Goal: Task Accomplishment & Management: Use online tool/utility

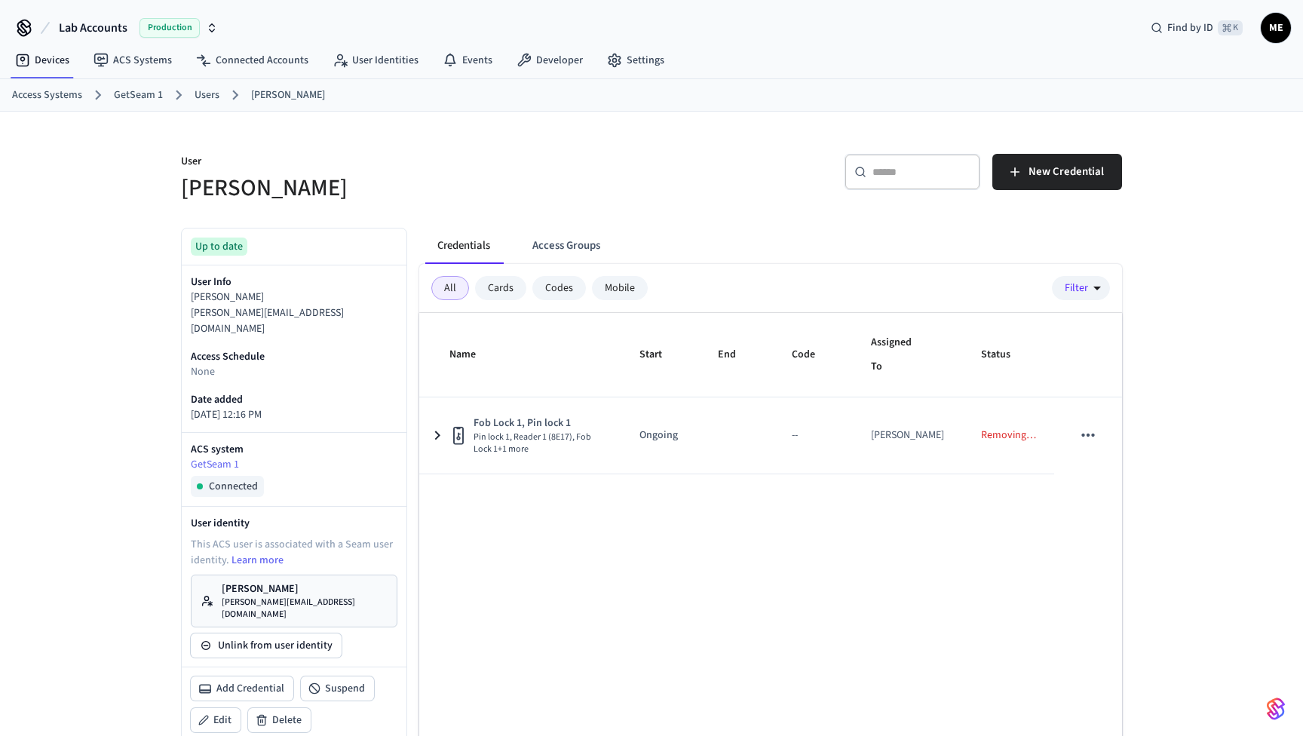
click at [317, 579] on link "Matthew Edmonds matthew@getseam.com" at bounding box center [294, 601] width 207 height 53
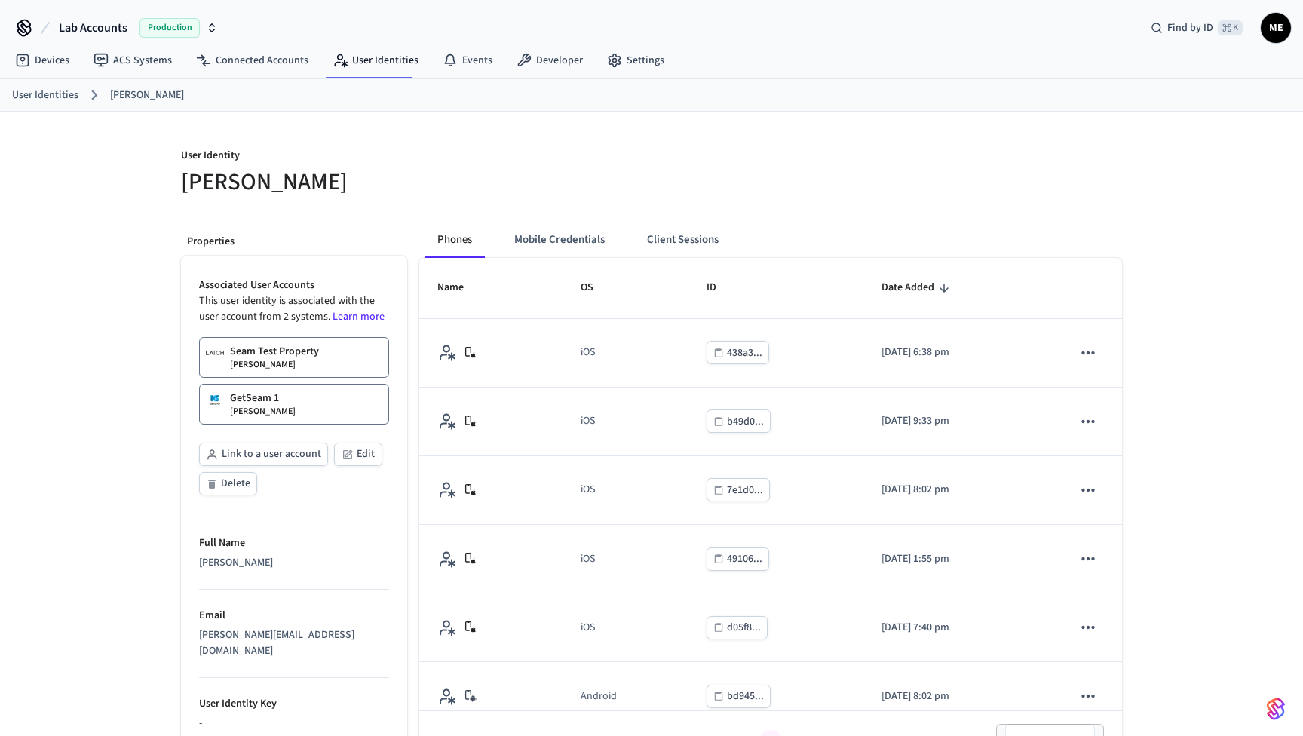
click at [309, 352] on p "Seam Test Property" at bounding box center [274, 351] width 89 height 15
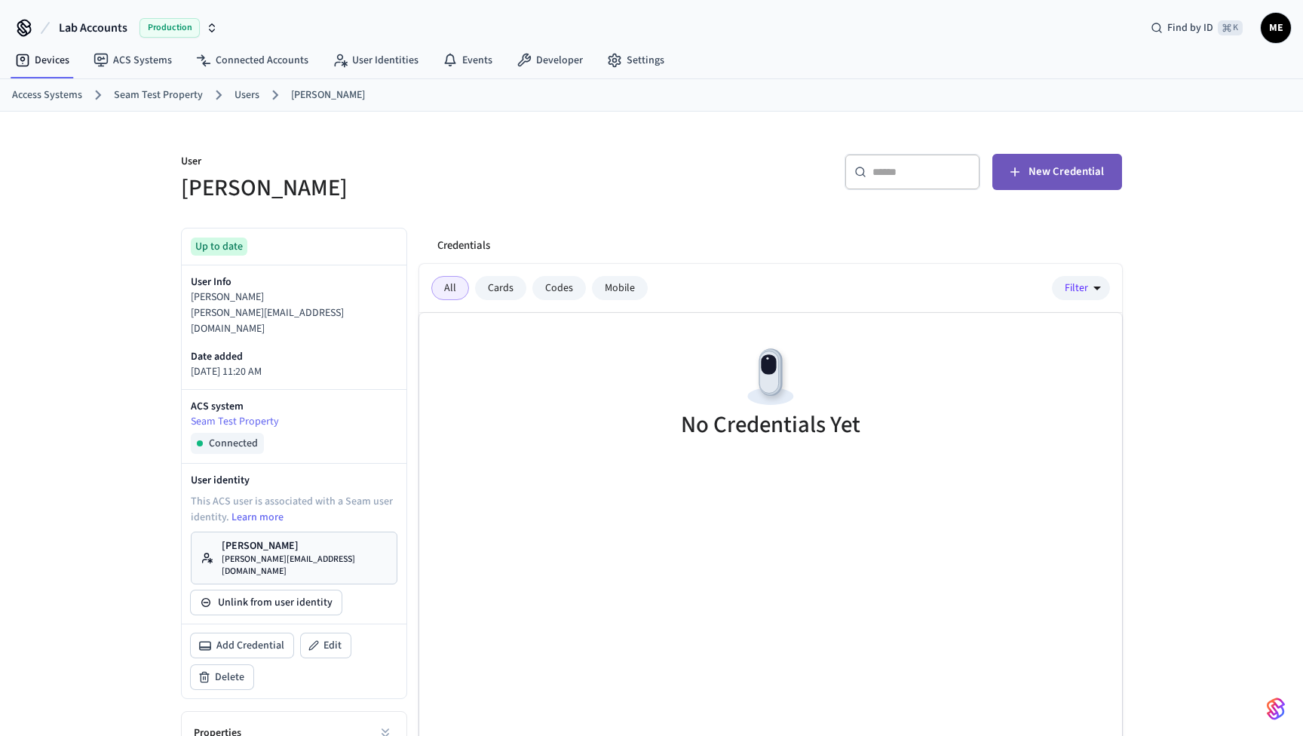
click at [1034, 181] on span "New Credential" at bounding box center [1066, 172] width 75 height 20
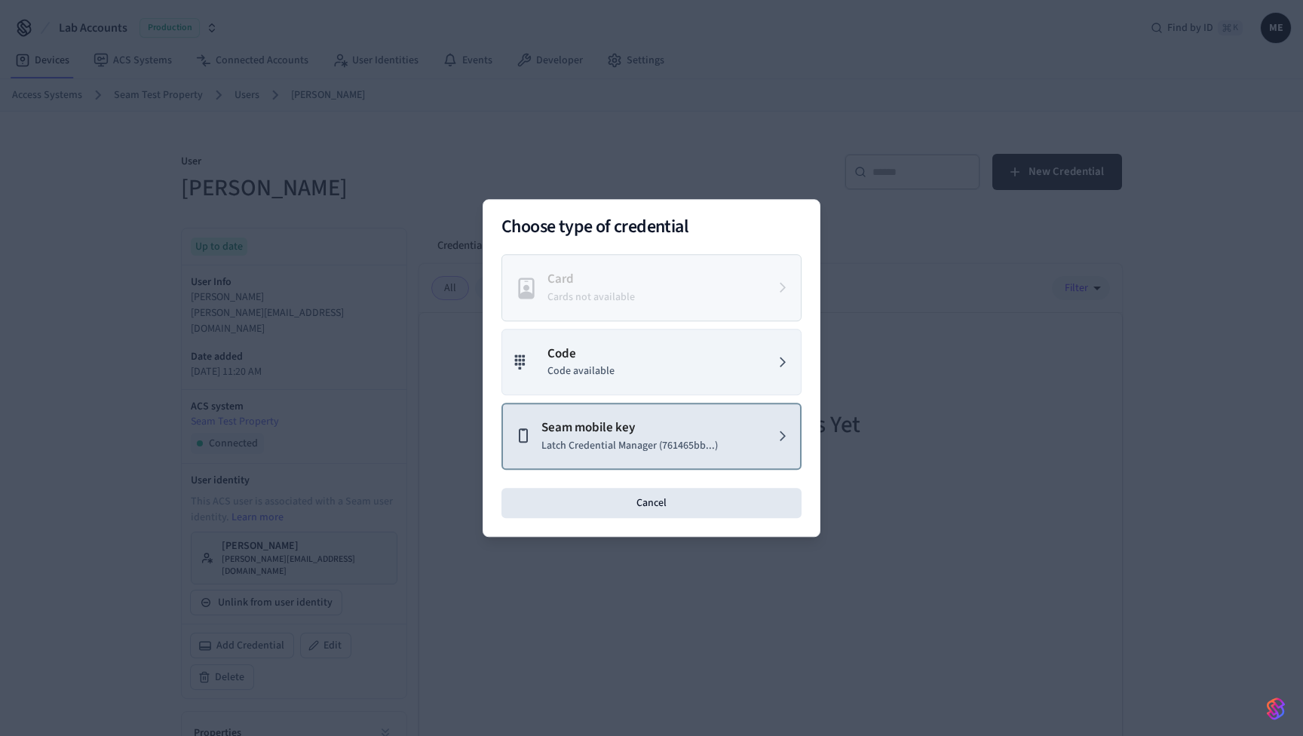
click at [613, 440] on p "Latch Credential Manager (761465bb...)" at bounding box center [630, 446] width 177 height 16
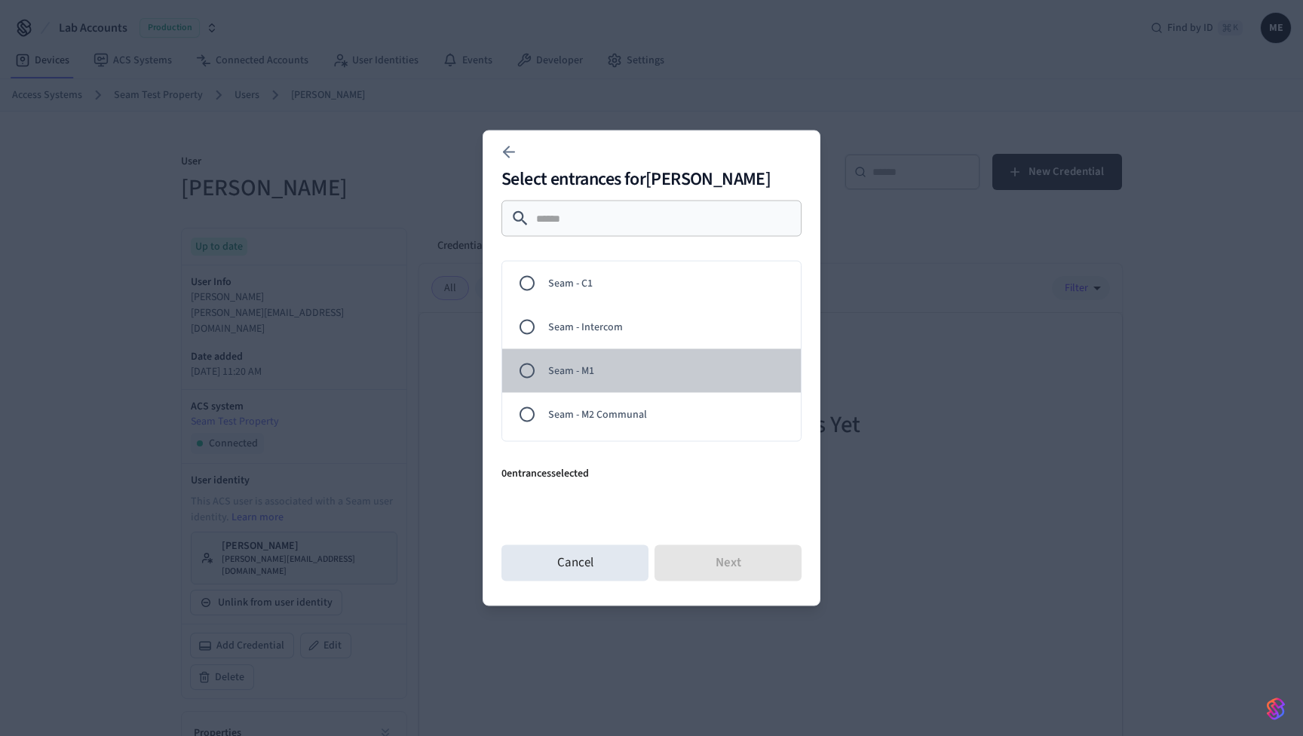
click at [585, 376] on span "Seam - M1" at bounding box center [668, 371] width 241 height 16
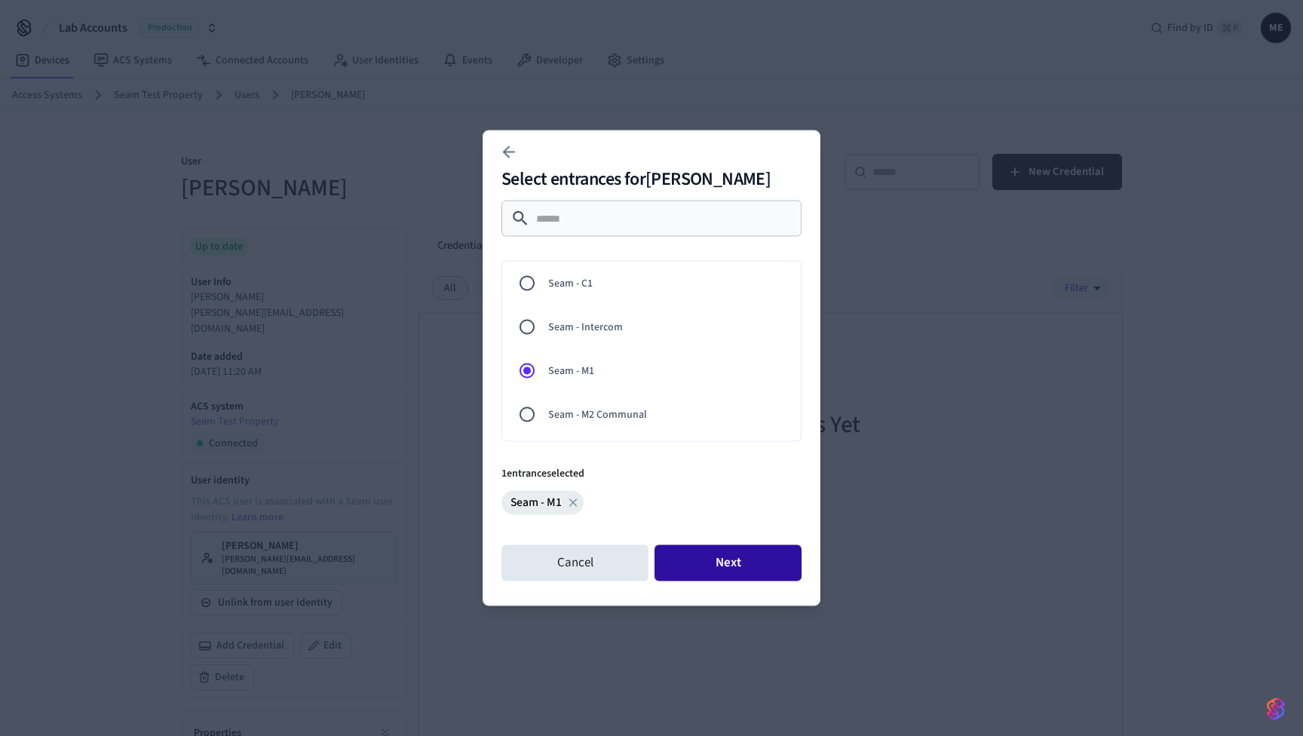
click at [736, 560] on button "Next" at bounding box center [728, 563] width 147 height 36
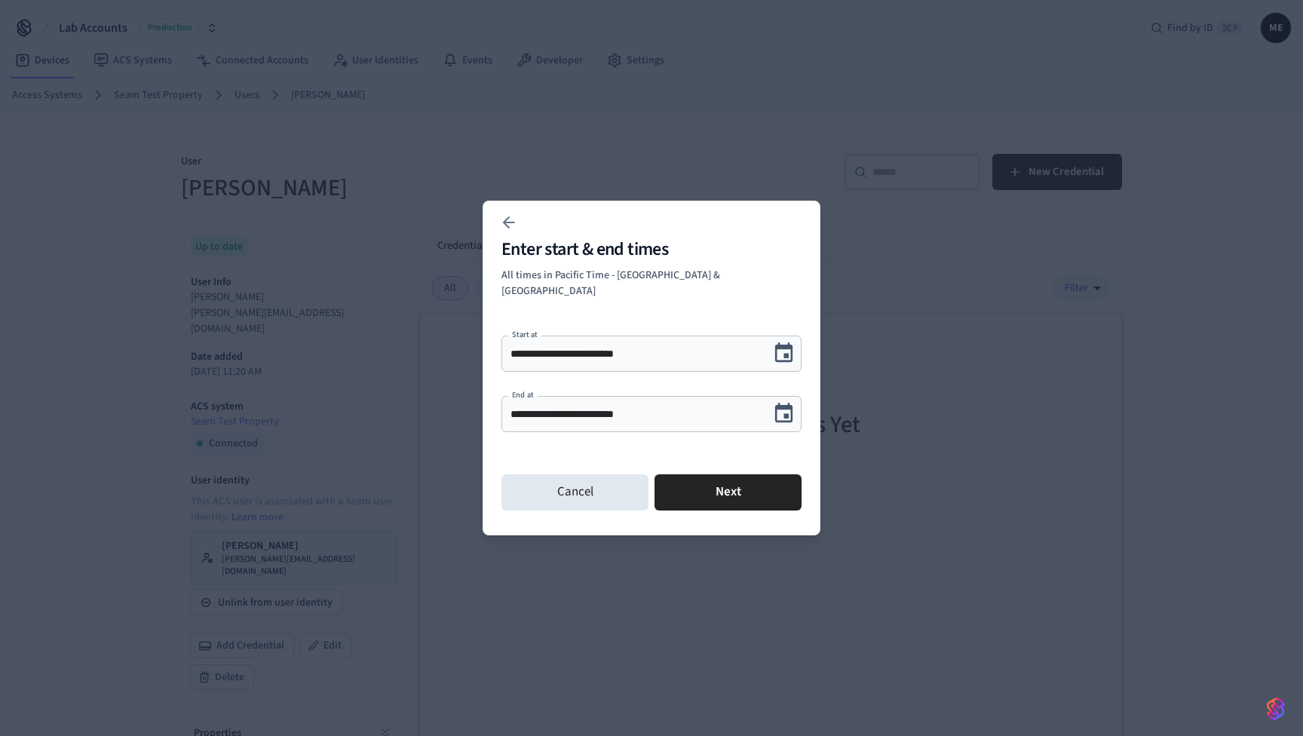
click at [681, 410] on input "**********" at bounding box center [636, 414] width 250 height 15
click at [800, 396] on div "**********" at bounding box center [652, 414] width 300 height 36
click at [788, 404] on icon "Choose date, selected date is Oct 1, 2025" at bounding box center [784, 414] width 18 height 20
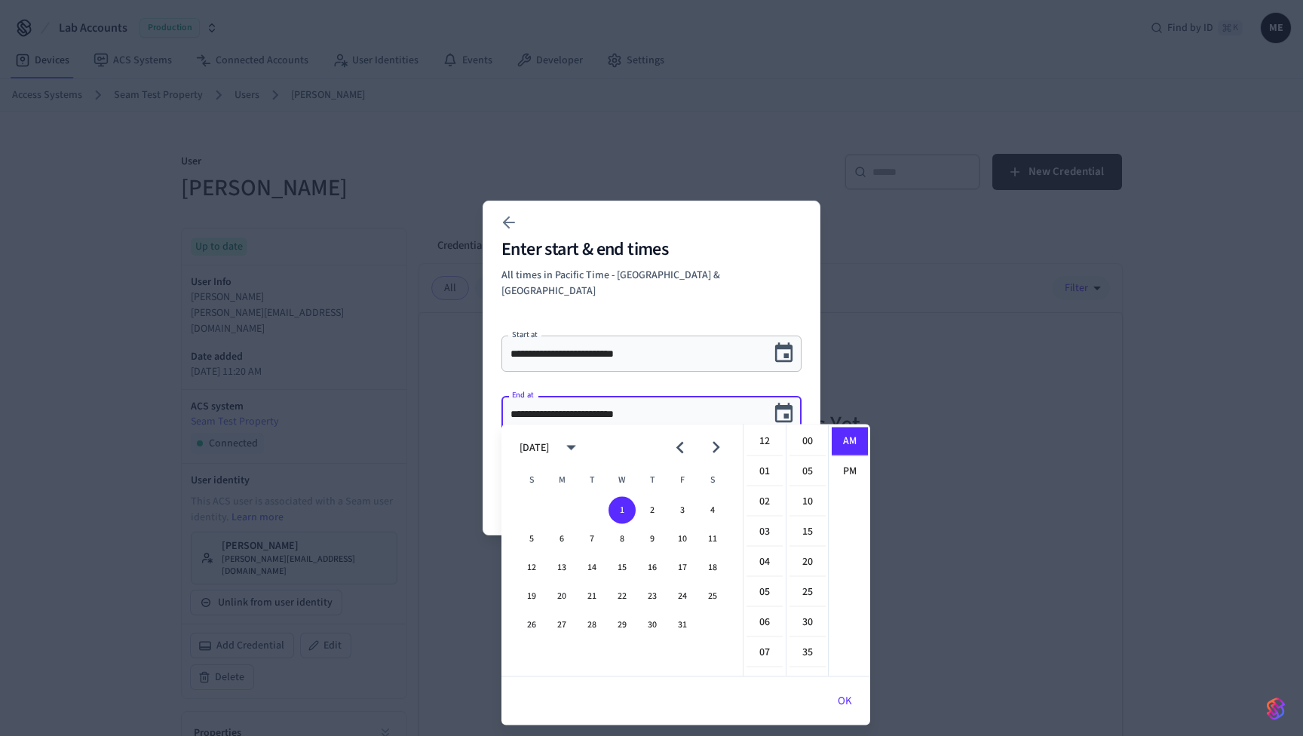
scroll to position [272, 0]
click at [653, 539] on button "9" at bounding box center [652, 539] width 27 height 27
type input "**********"
click at [961, 563] on div at bounding box center [651, 368] width 1303 height 736
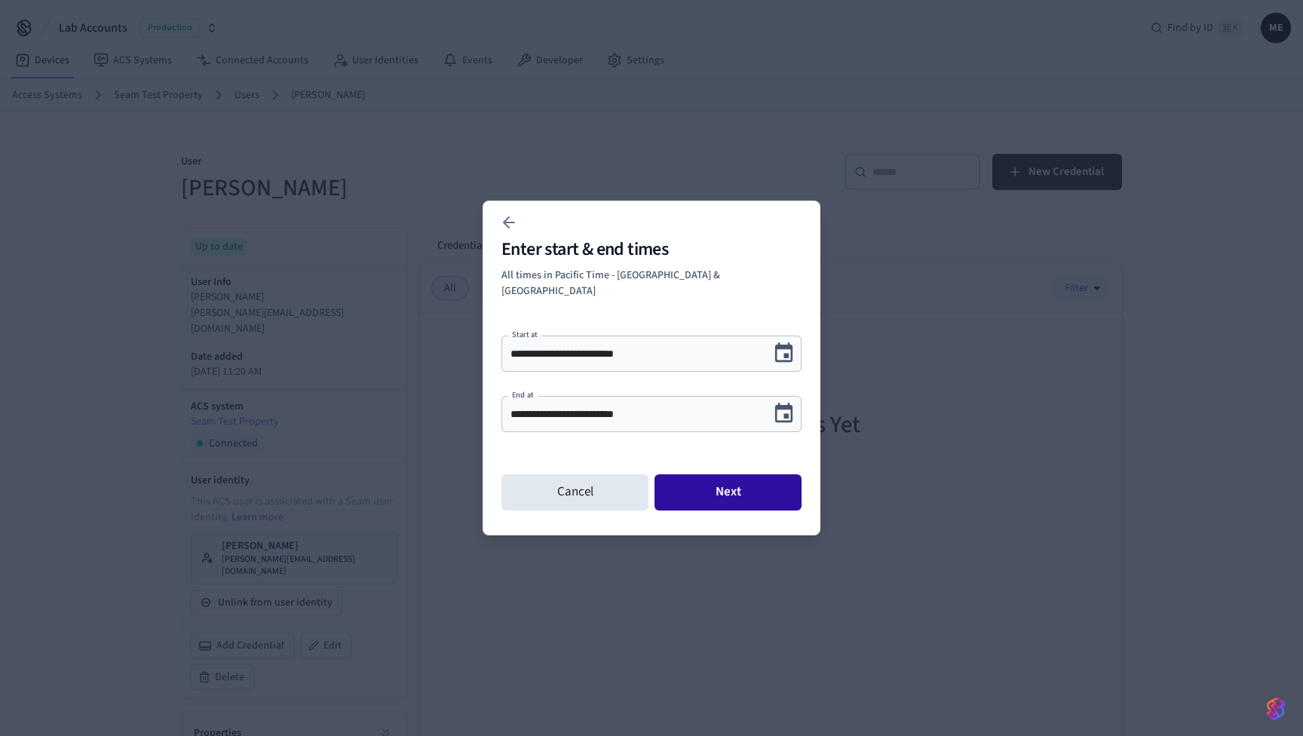
click at [760, 488] on button "Next" at bounding box center [728, 492] width 147 height 36
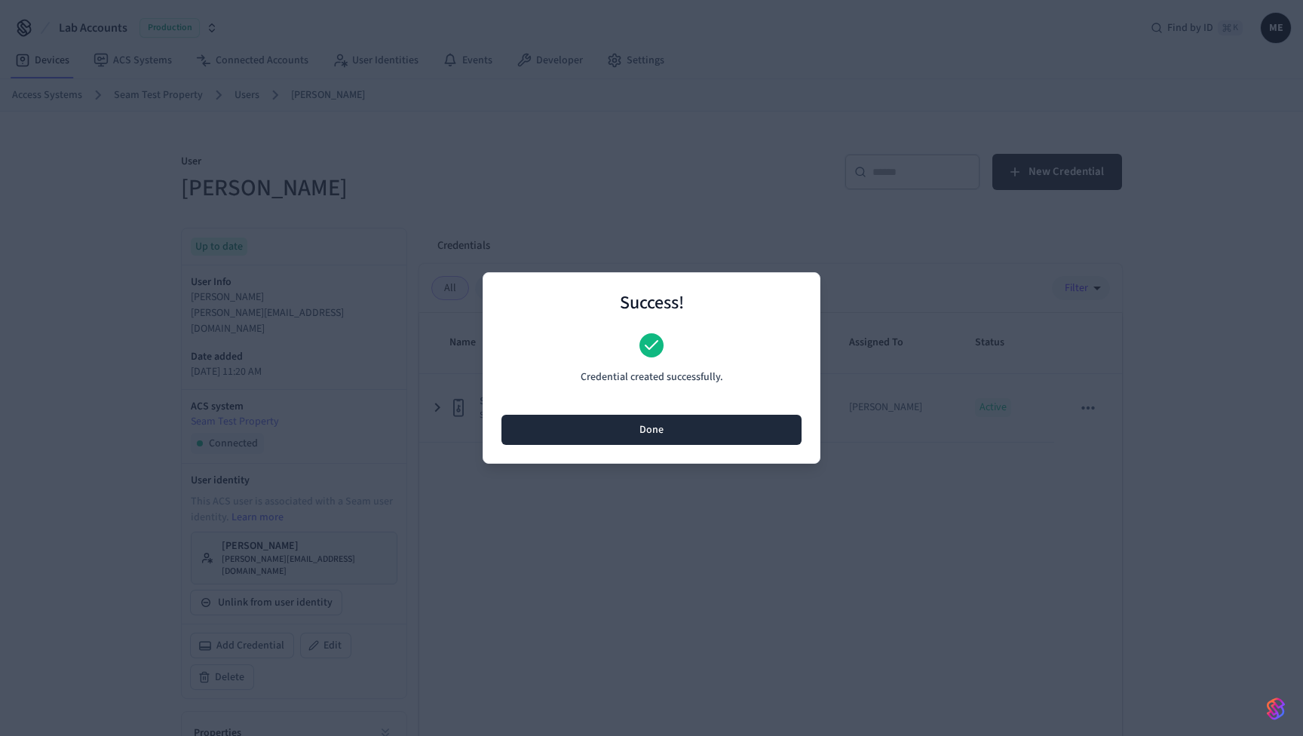
click at [706, 430] on button "Done" at bounding box center [652, 430] width 300 height 30
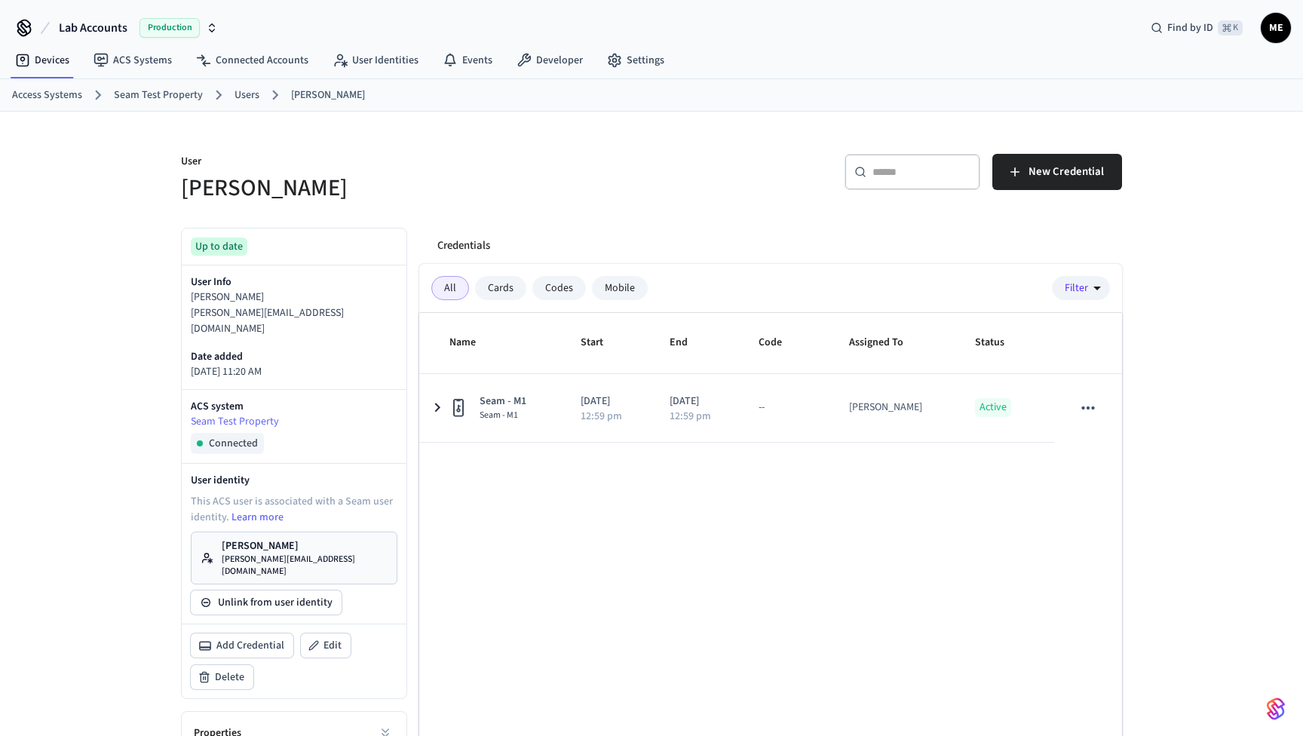
click at [299, 539] on p "[PERSON_NAME]" at bounding box center [305, 546] width 166 height 15
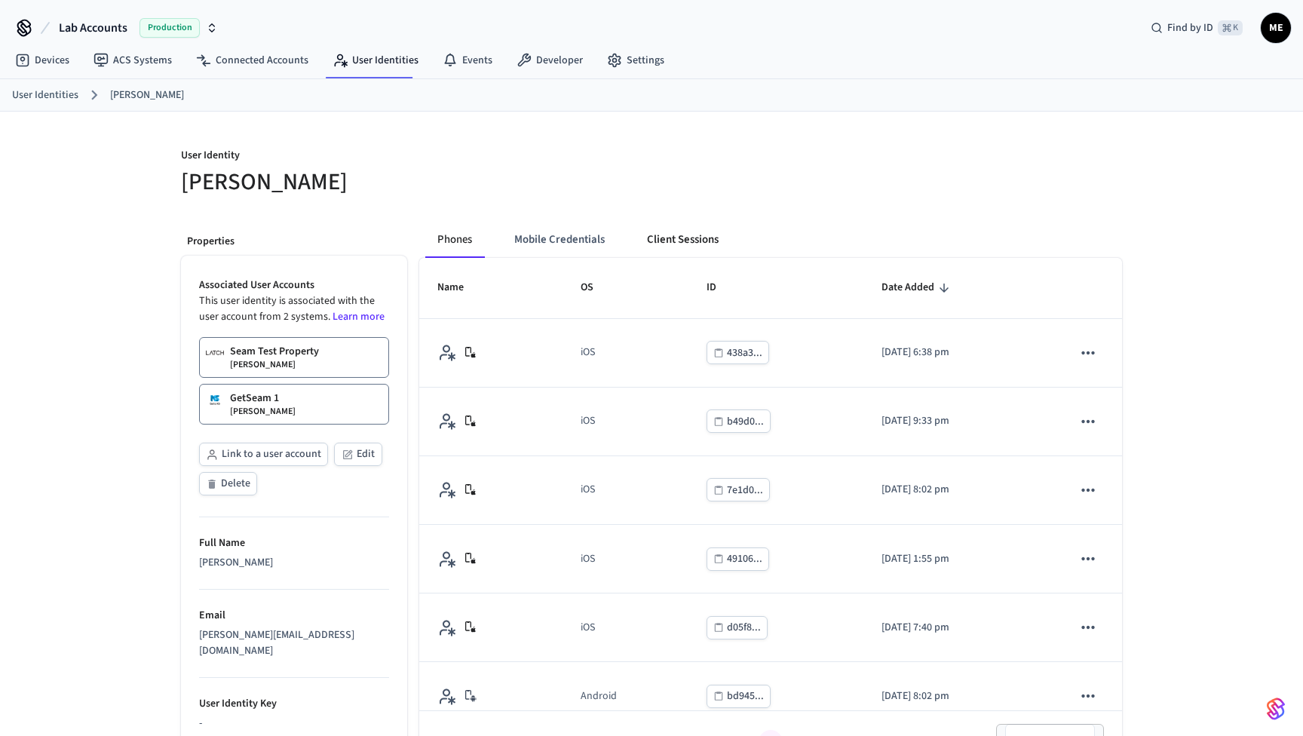
click at [662, 226] on button "Client Sessions" at bounding box center [683, 240] width 96 height 36
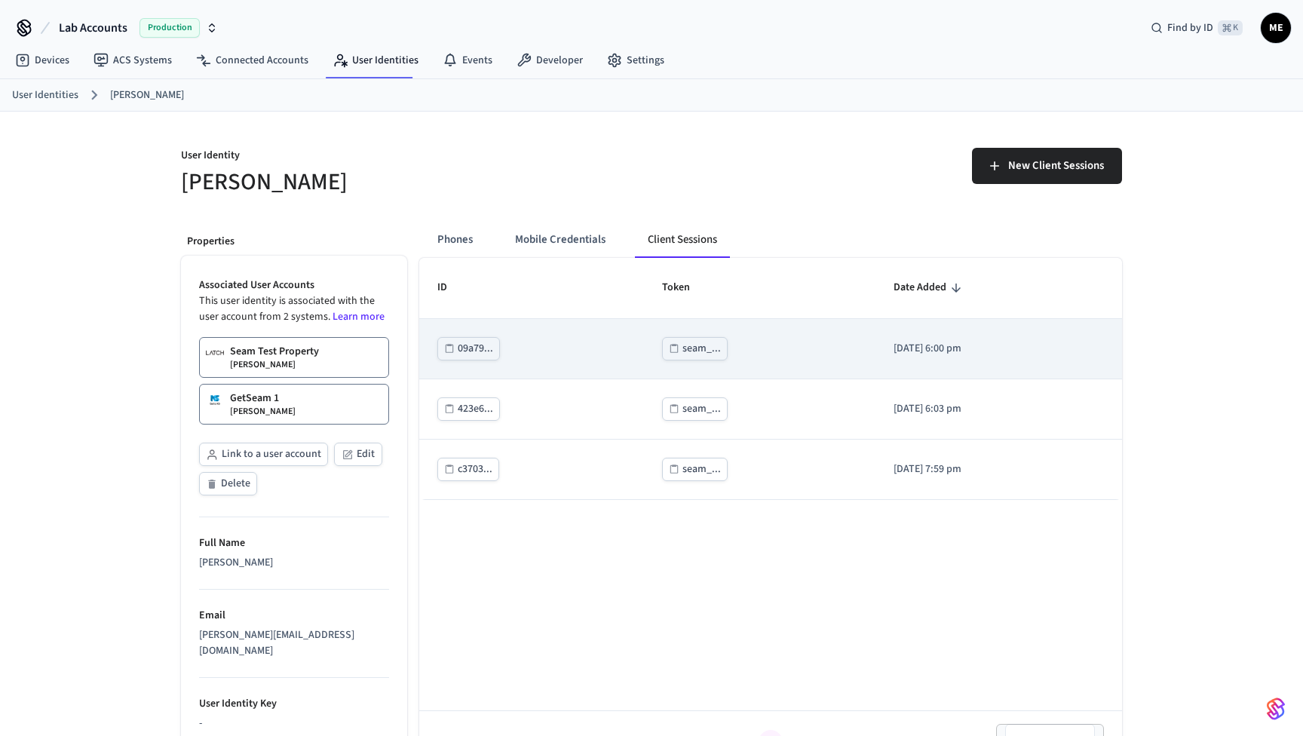
click at [683, 352] on div "seam_..." at bounding box center [702, 348] width 38 height 19
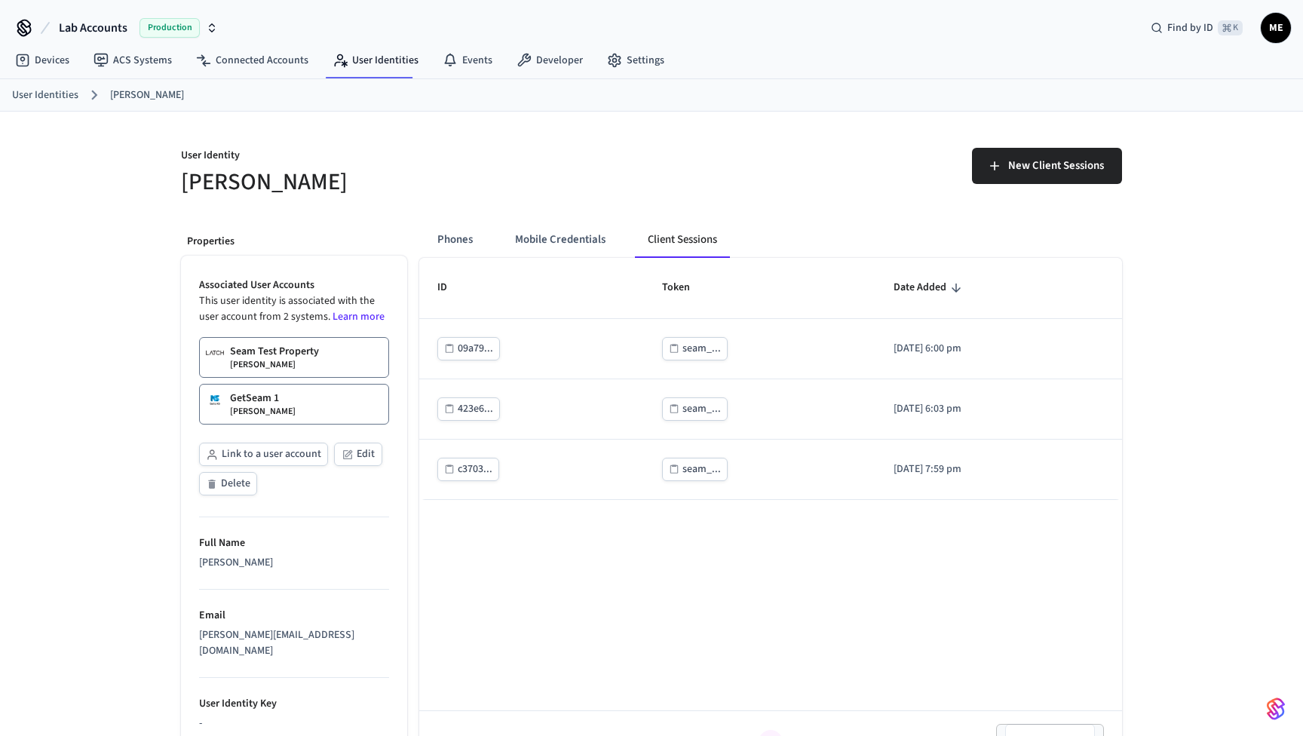
click at [694, 180] on div "New Client Sessions" at bounding box center [892, 172] width 462 height 48
